Goal: Task Accomplishment & Management: Manage account settings

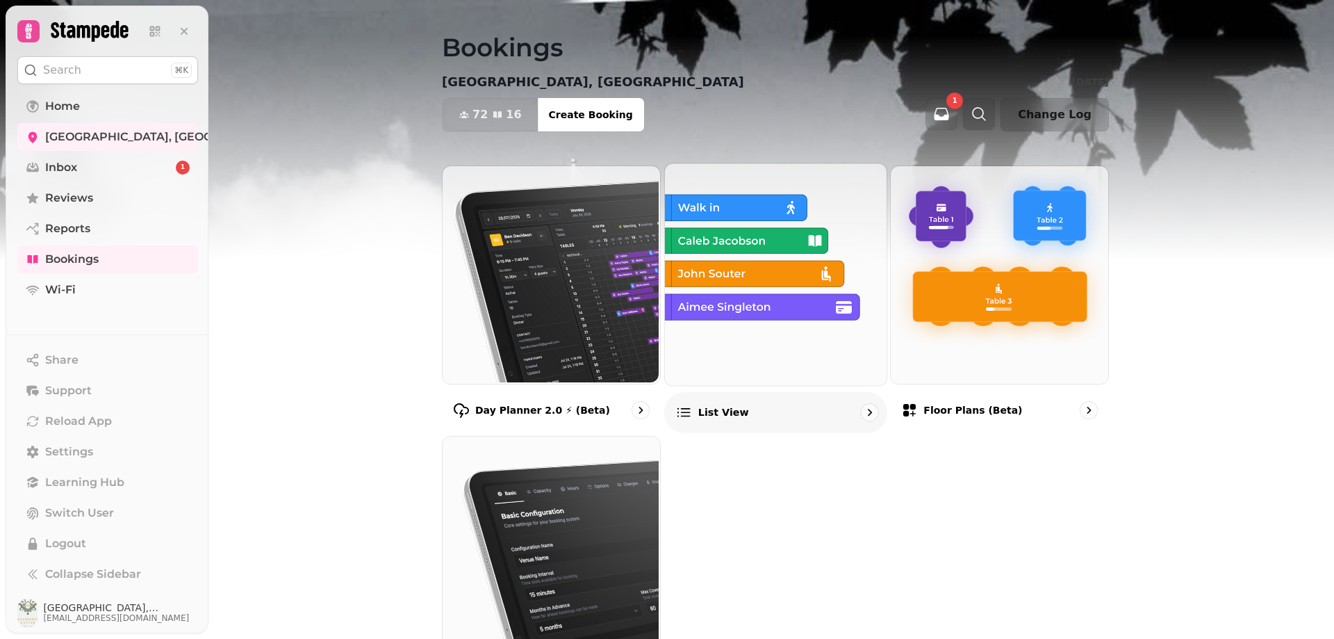
click at [723, 414] on p "List view" at bounding box center [723, 412] width 51 height 14
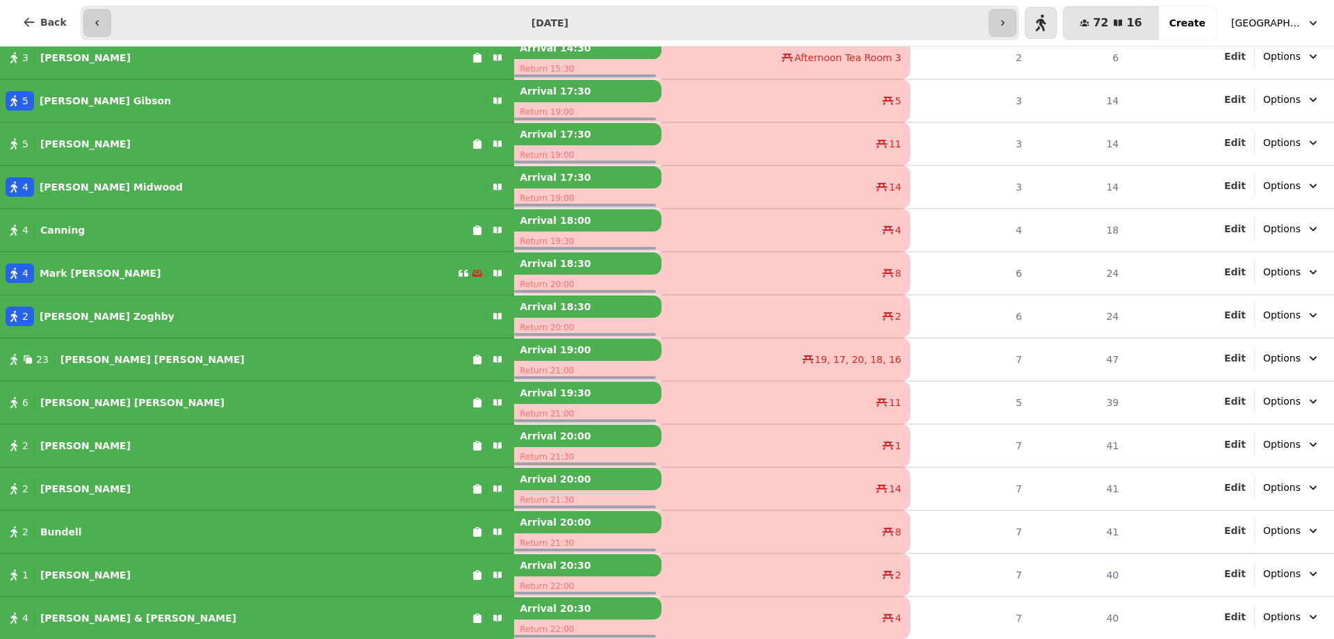
scroll to position [130, 0]
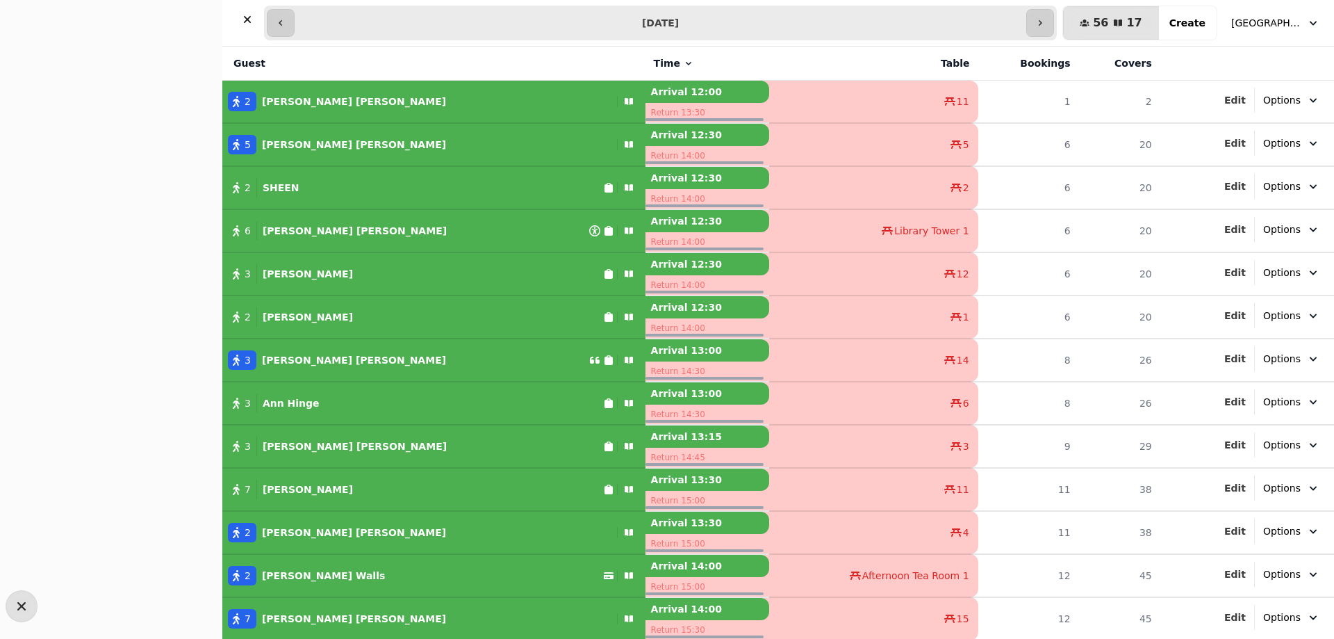
select select "**********"
select select "*"
select select "****"
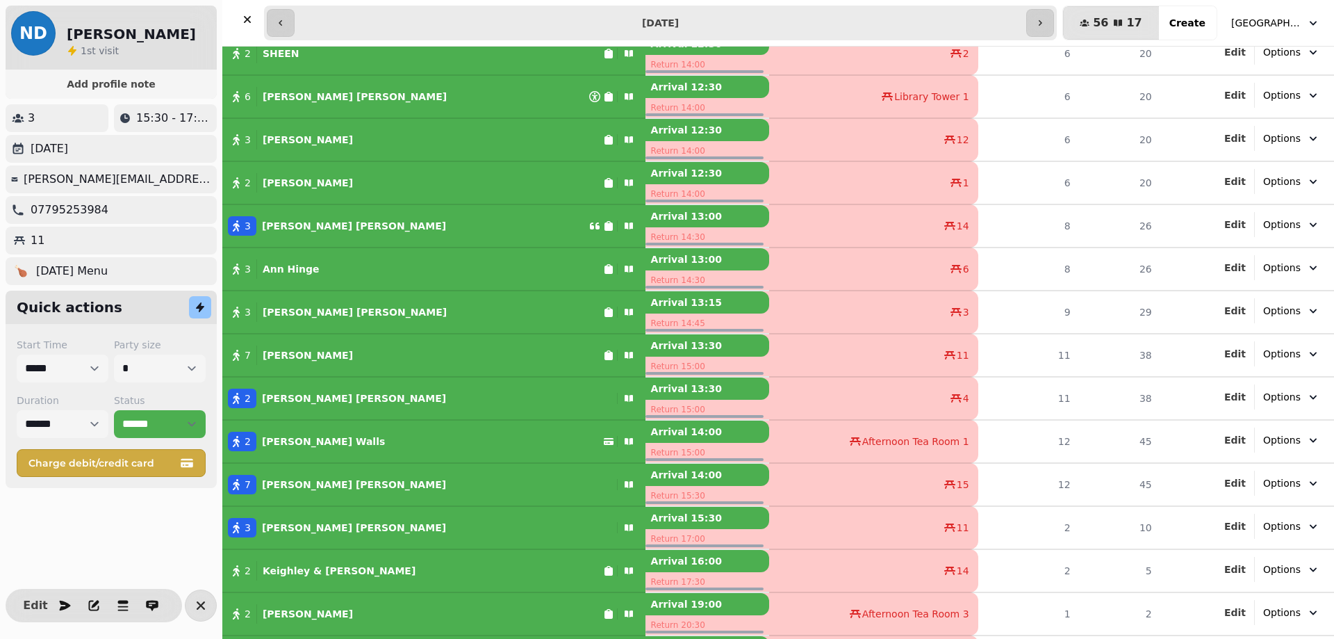
scroll to position [139, 0]
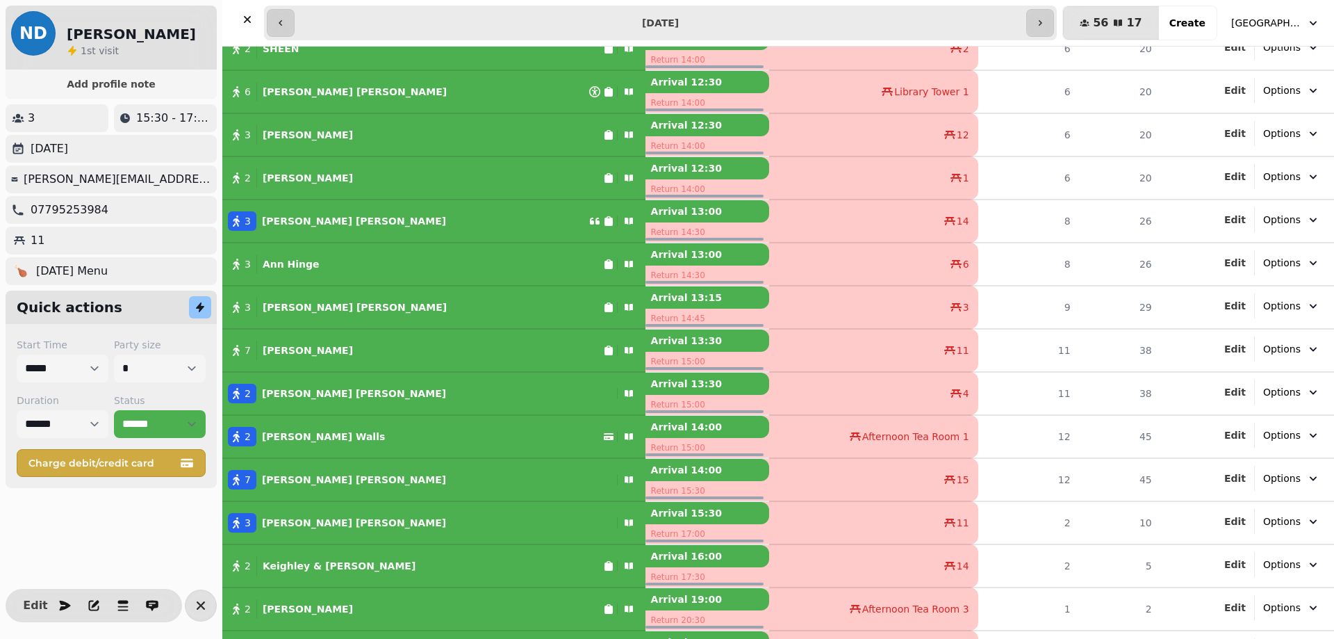
click at [483, 441] on div "2 [PERSON_NAME]" at bounding box center [412, 436] width 381 height 19
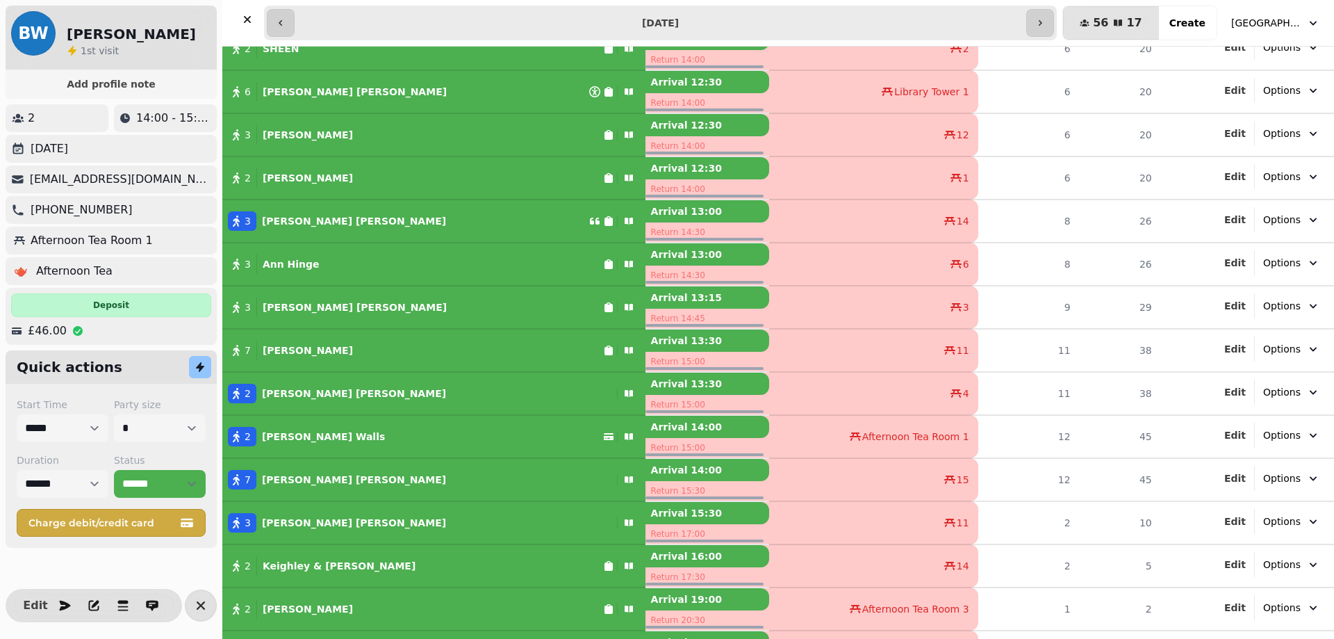
click at [467, 474] on div "7 [PERSON_NAME]" at bounding box center [416, 479] width 389 height 19
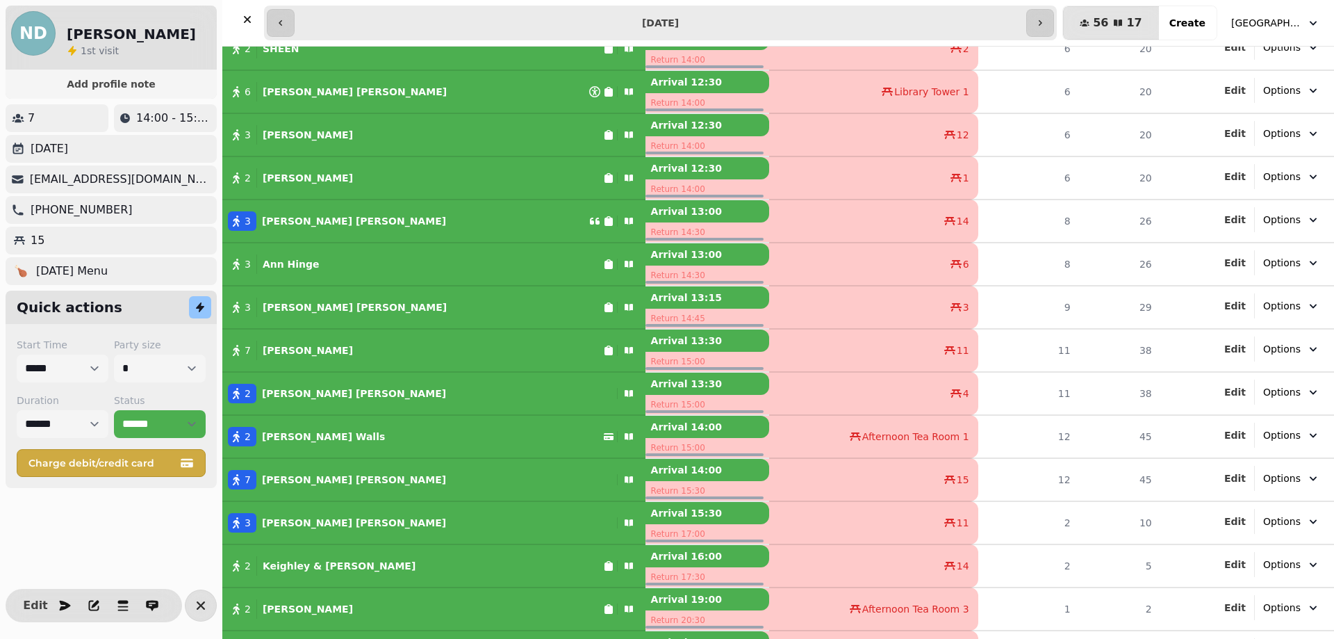
scroll to position [173, 0]
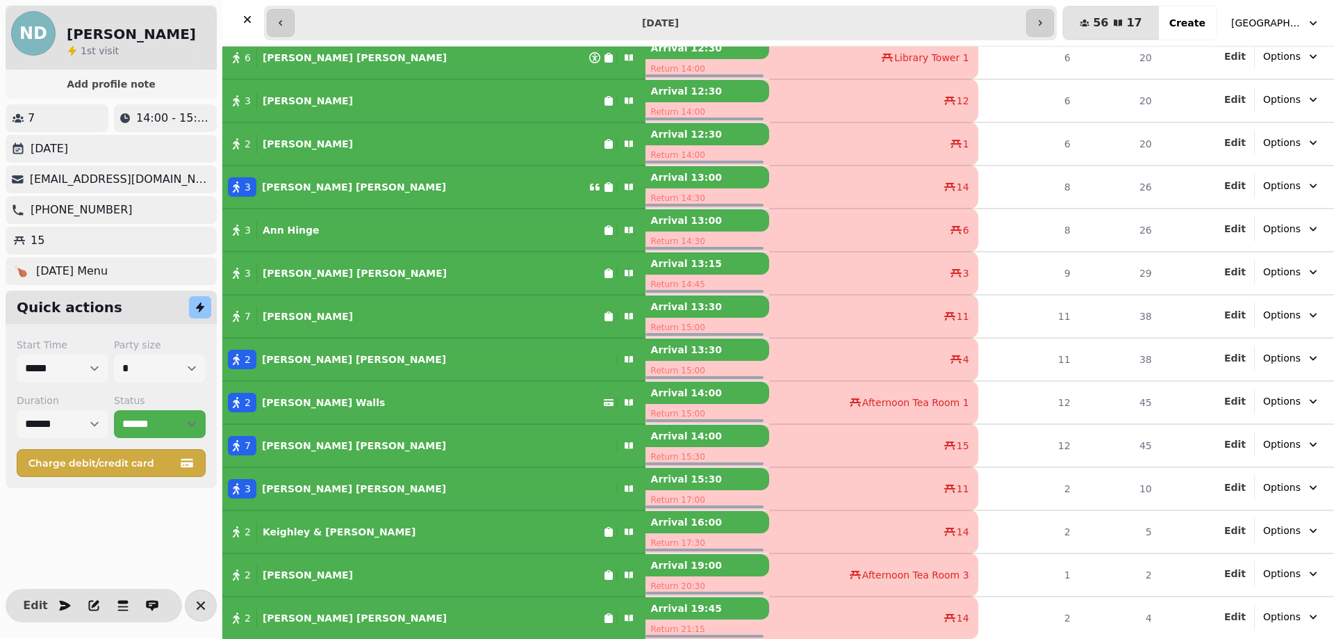
click at [448, 527] on div "2 Keighley & [PERSON_NAME]" at bounding box center [412, 531] width 381 height 19
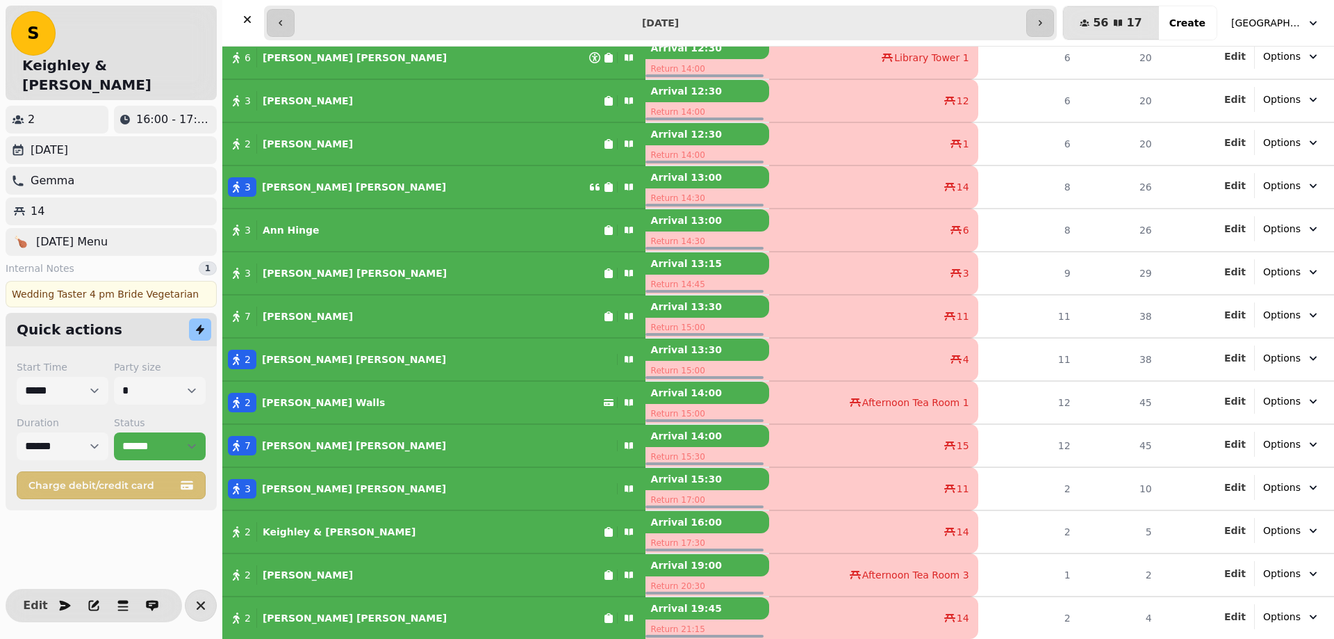
click at [428, 573] on div "2 [PERSON_NAME]" at bounding box center [412, 574] width 381 height 19
